Goal: Task Accomplishment & Management: Manage account settings

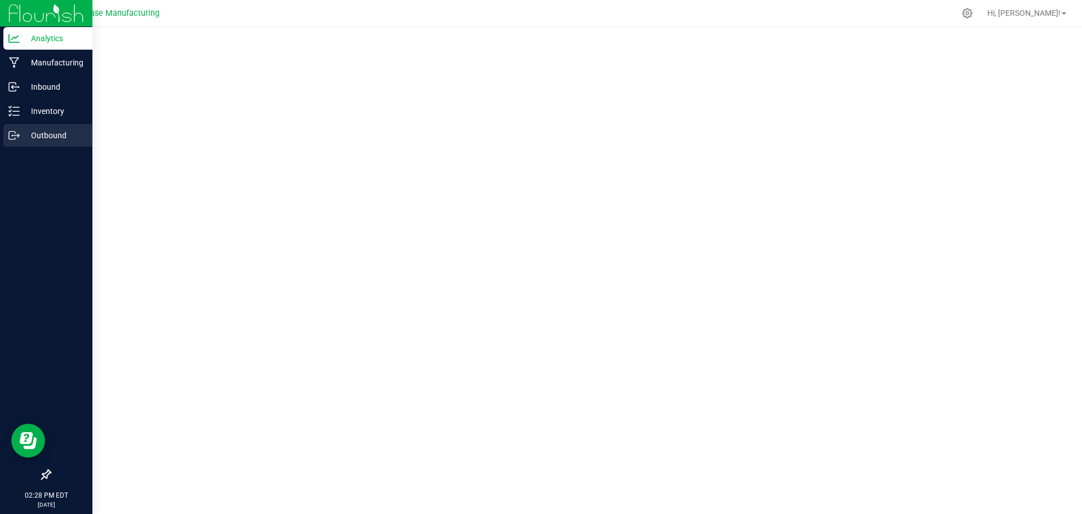
click at [33, 132] on p "Outbound" at bounding box center [54, 136] width 68 height 14
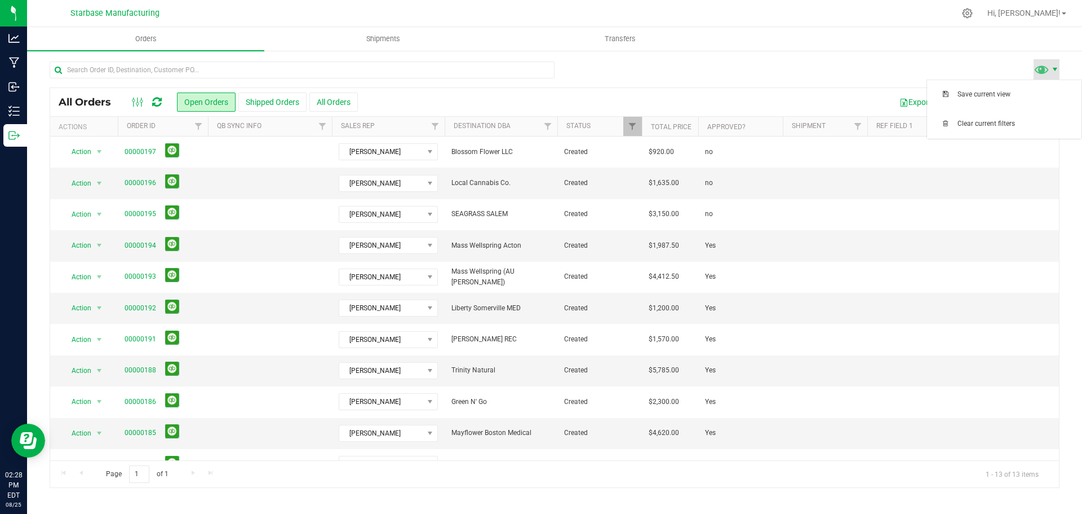
click at [1052, 65] on span at bounding box center [1055, 69] width 9 height 9
click at [799, 74] on div at bounding box center [555, 74] width 1010 height 26
click at [140, 103] on icon at bounding box center [138, 102] width 12 height 14
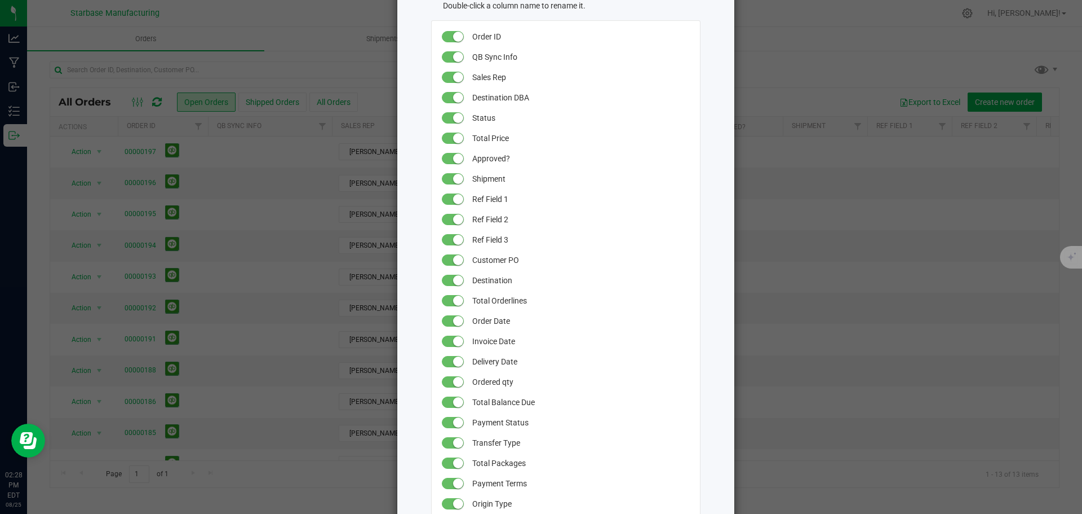
scroll to position [56, 0]
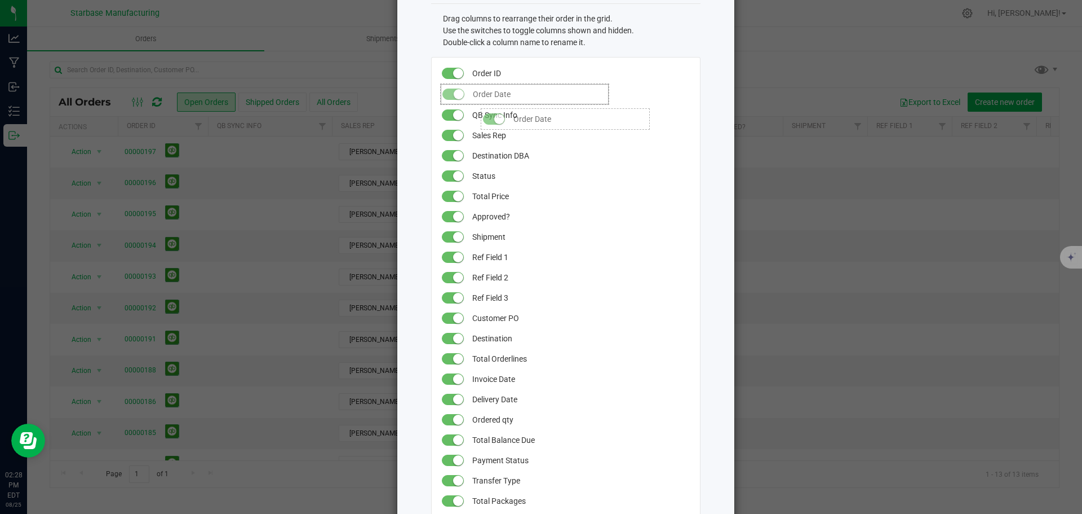
drag, startPoint x: 440, startPoint y: 355, endPoint x: 471, endPoint y: 103, distance: 253.8
drag, startPoint x: 444, startPoint y: 378, endPoint x: 466, endPoint y: 110, distance: 268.7
drag, startPoint x: 442, startPoint y: 397, endPoint x: 462, endPoint y: 120, distance: 278.6
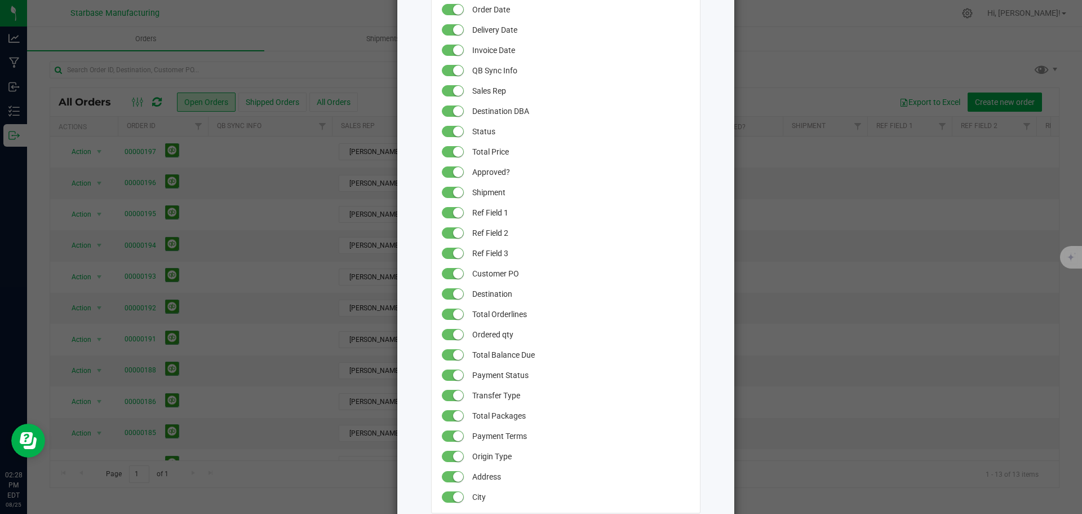
scroll to position [225, 0]
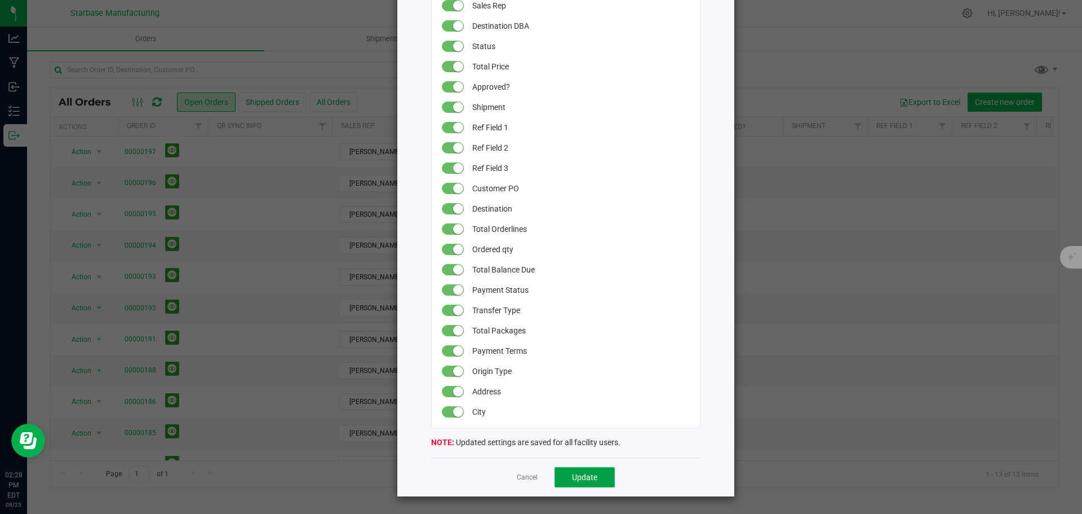
click at [586, 477] on span "Update" at bounding box center [584, 476] width 25 height 9
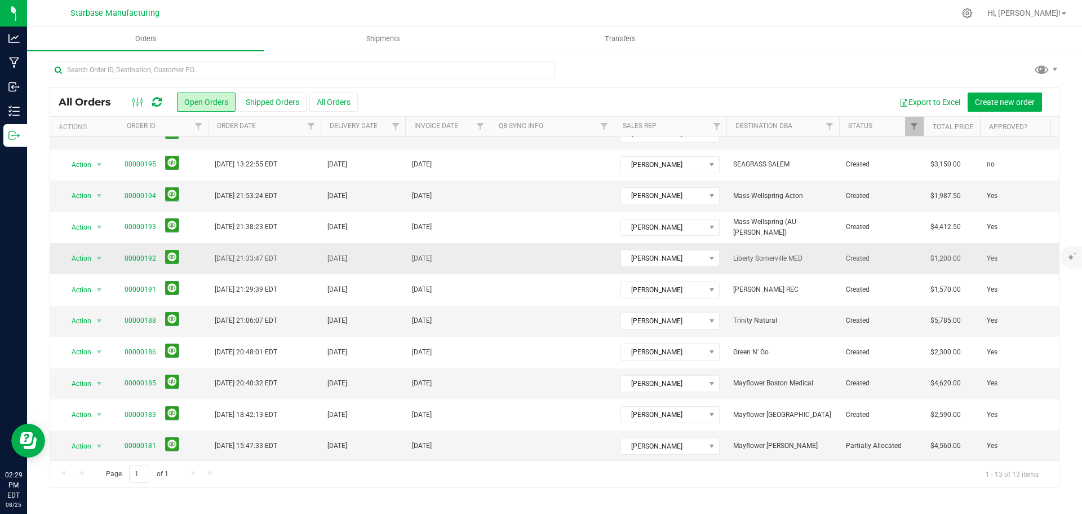
scroll to position [0, 0]
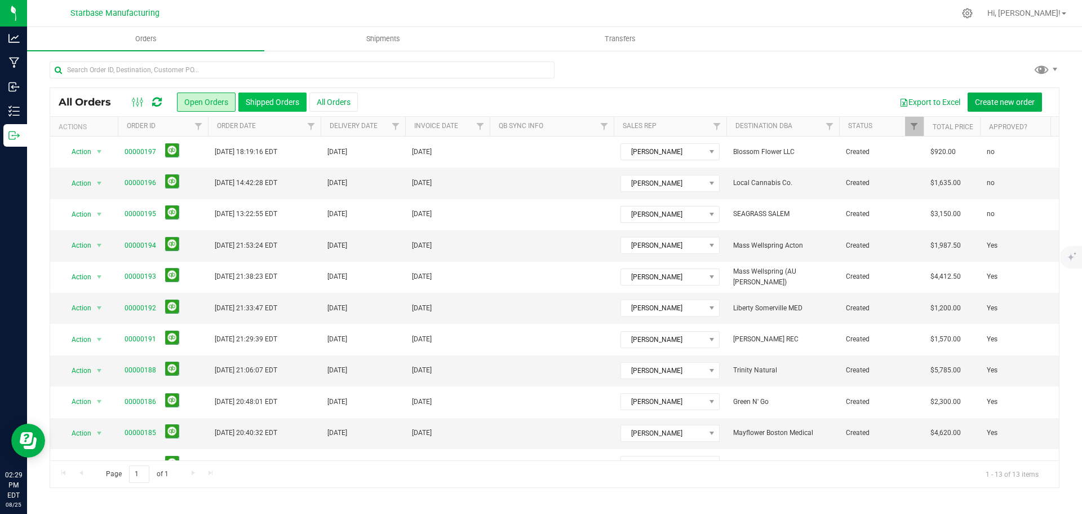
click at [258, 99] on button "Shipped Orders" at bounding box center [272, 101] width 68 height 19
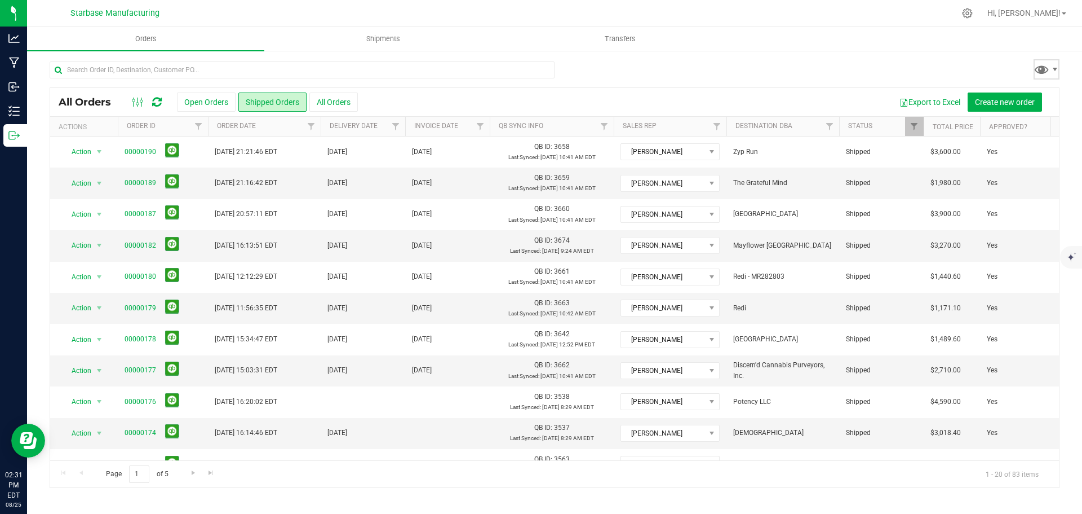
click at [1053, 61] on span at bounding box center [1047, 69] width 26 height 20
click at [963, 93] on span "Save current view" at bounding box center [1016, 95] width 117 height 10
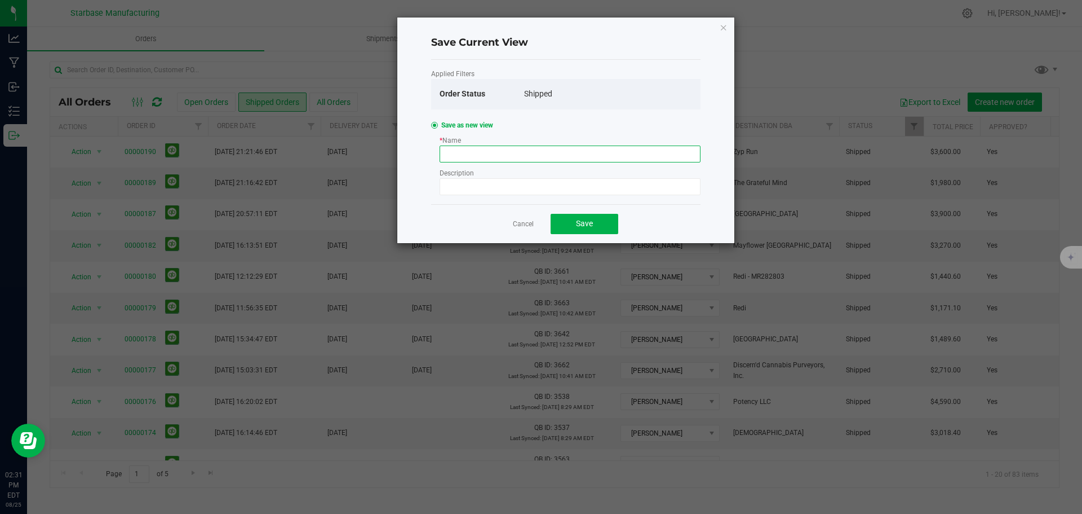
click at [466, 159] on input at bounding box center [570, 153] width 261 height 17
type input "Order Dates"
click at [596, 223] on button "Save" at bounding box center [585, 224] width 68 height 20
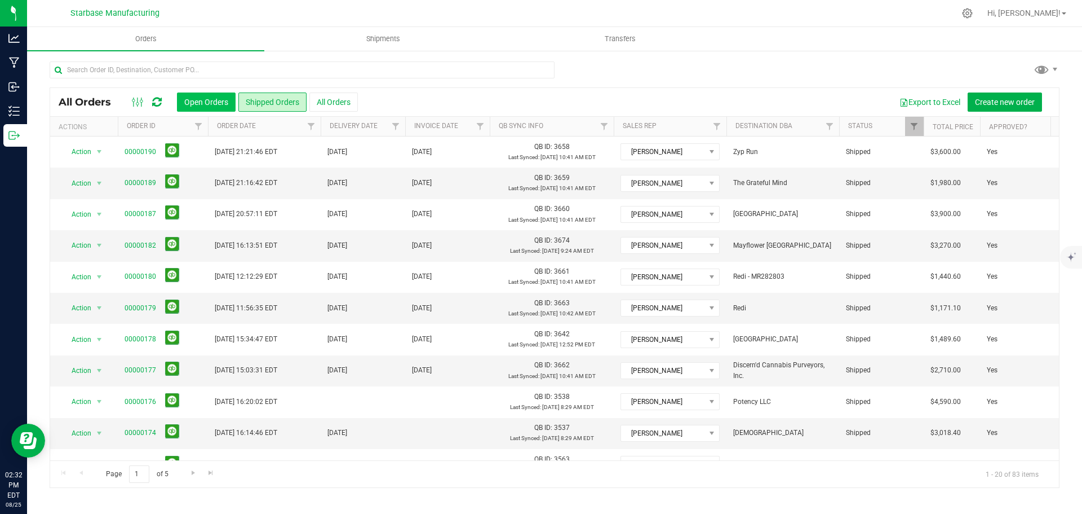
click at [202, 99] on button "Open Orders" at bounding box center [206, 101] width 59 height 19
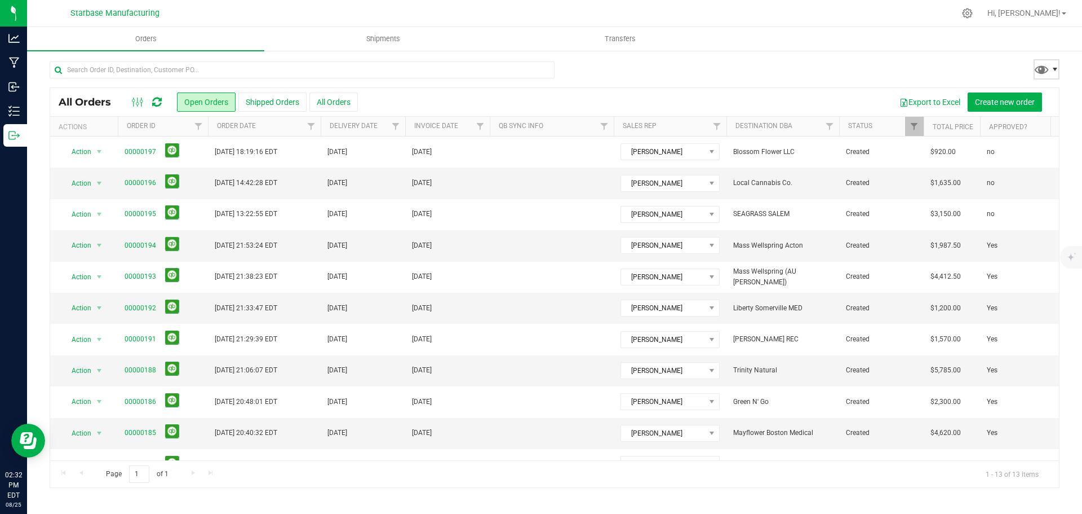
click at [1056, 69] on span at bounding box center [1055, 69] width 9 height 9
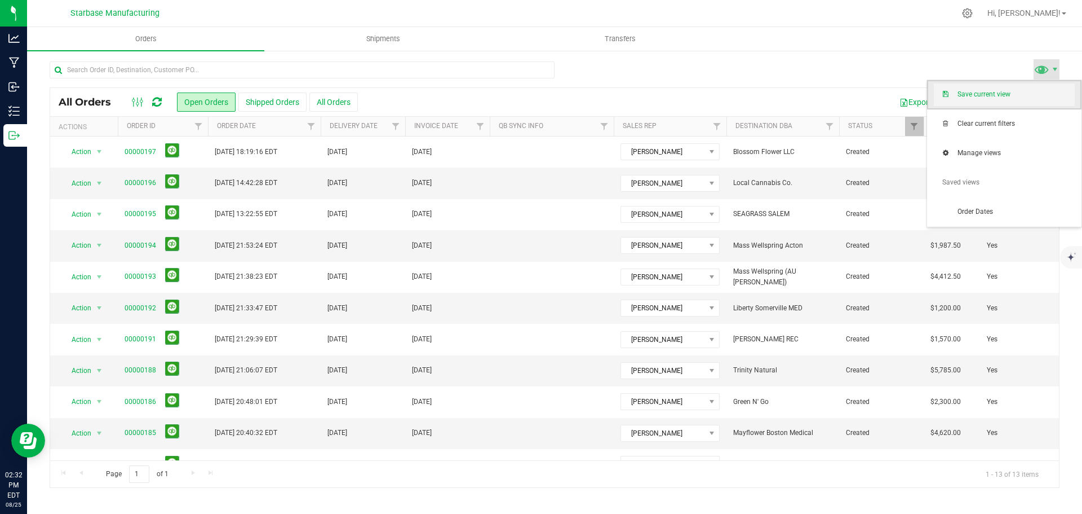
click at [990, 95] on span "Save current view" at bounding box center [1016, 95] width 117 height 10
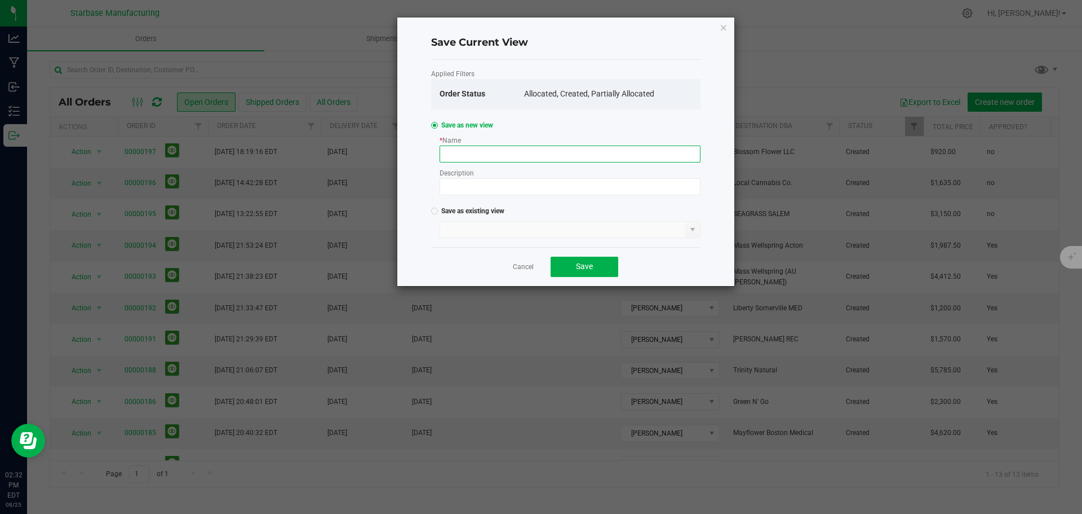
click at [547, 156] on input at bounding box center [570, 153] width 261 height 17
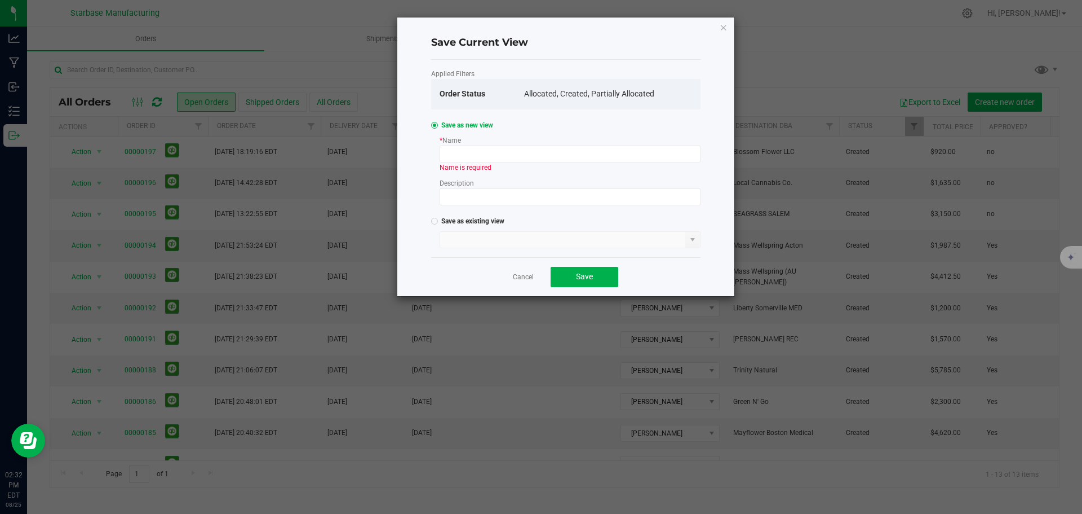
click at [460, 227] on div "Save as existing view" at bounding box center [565, 232] width 269 height 32
click at [431, 220] on div at bounding box center [434, 221] width 7 height 7
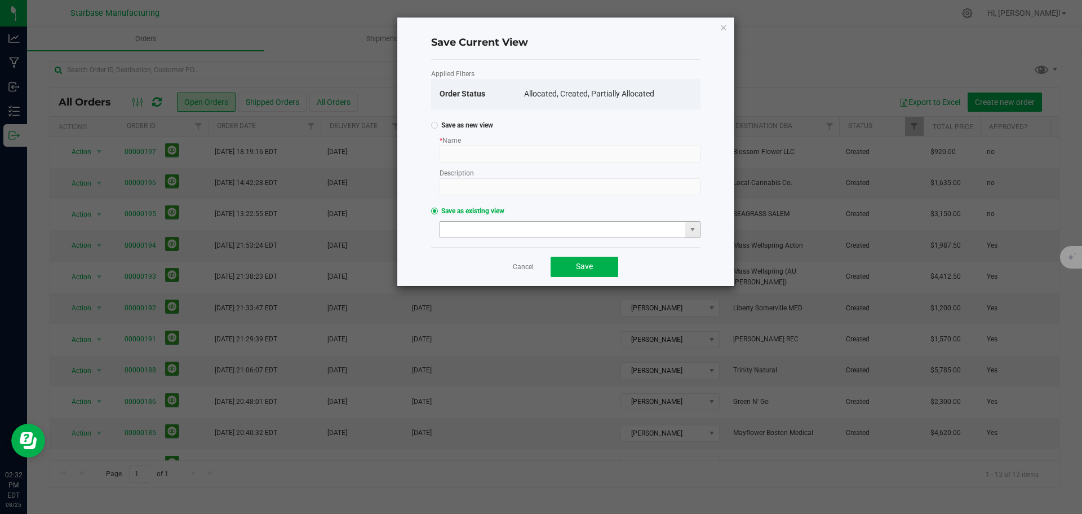
click at [454, 231] on input at bounding box center [563, 230] width 246 height 16
click at [688, 231] on span at bounding box center [692, 229] width 9 height 9
click at [458, 247] on li "Order Dates" at bounding box center [570, 249] width 260 height 19
type input "Order Dates"
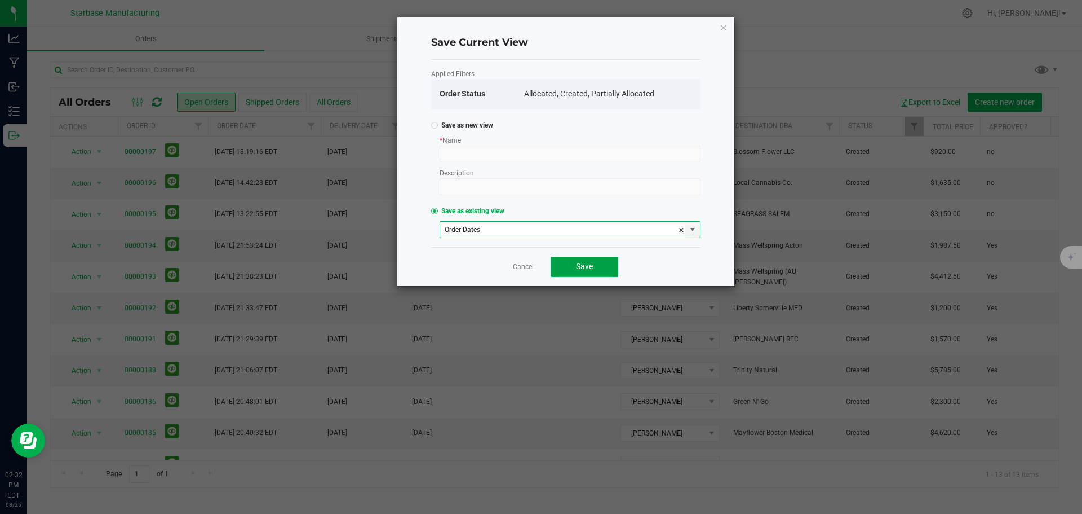
click at [594, 264] on button "Save" at bounding box center [585, 266] width 68 height 20
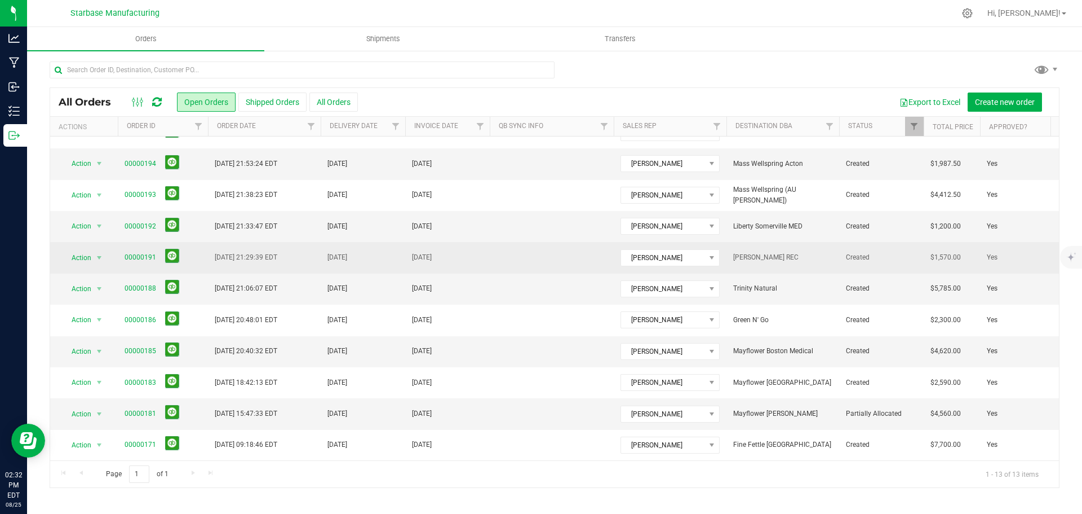
scroll to position [0, 0]
